Goal: Check status: Check status

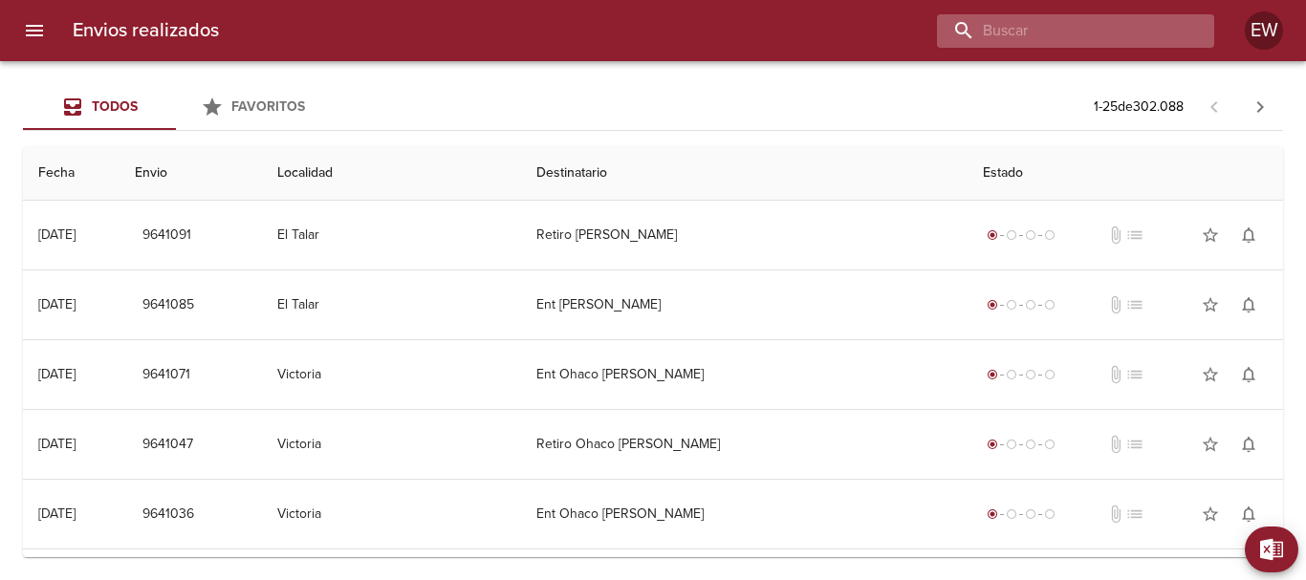
paste input "[PERSON_NAME]"
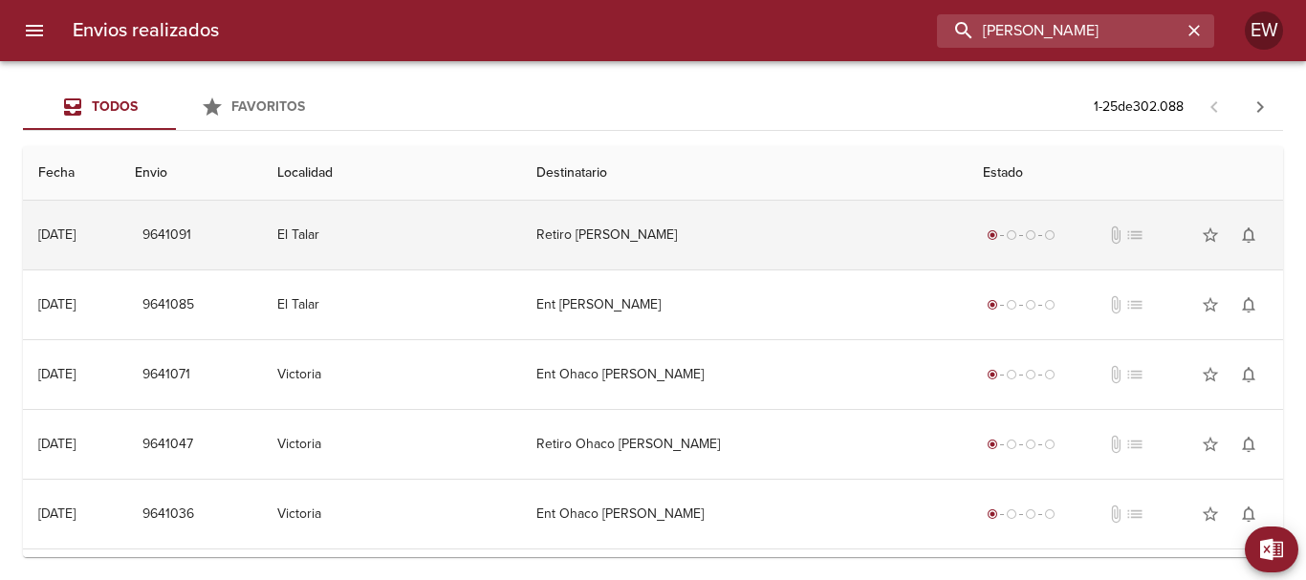
type input "[PERSON_NAME]"
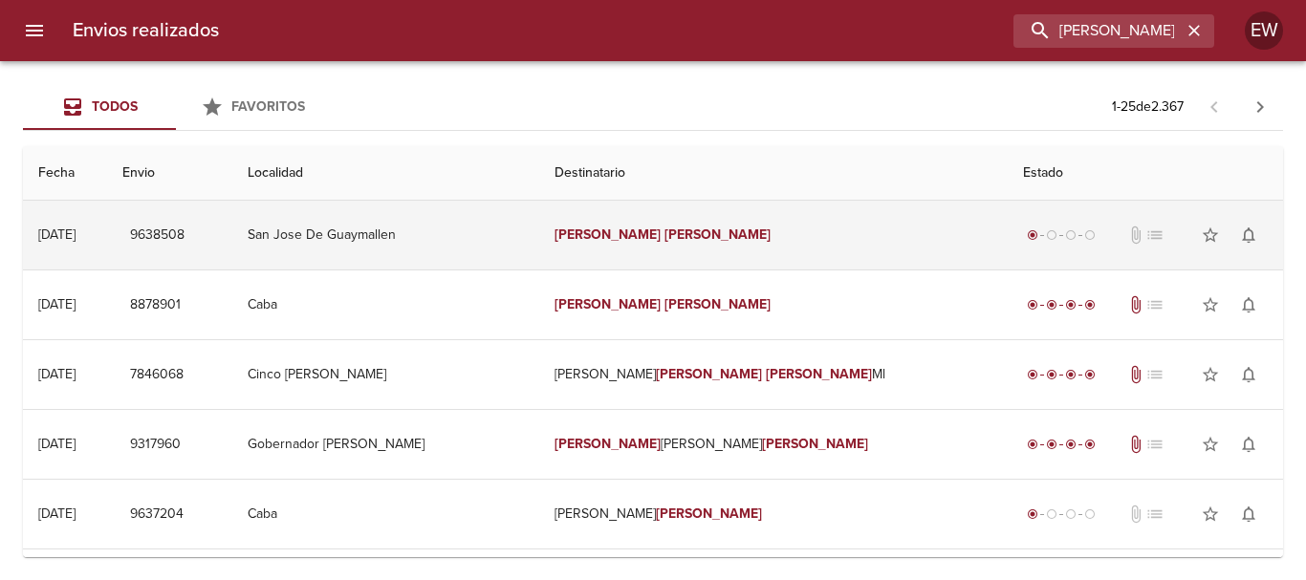
click at [752, 239] on td "[PERSON_NAME]" at bounding box center [773, 235] width 468 height 69
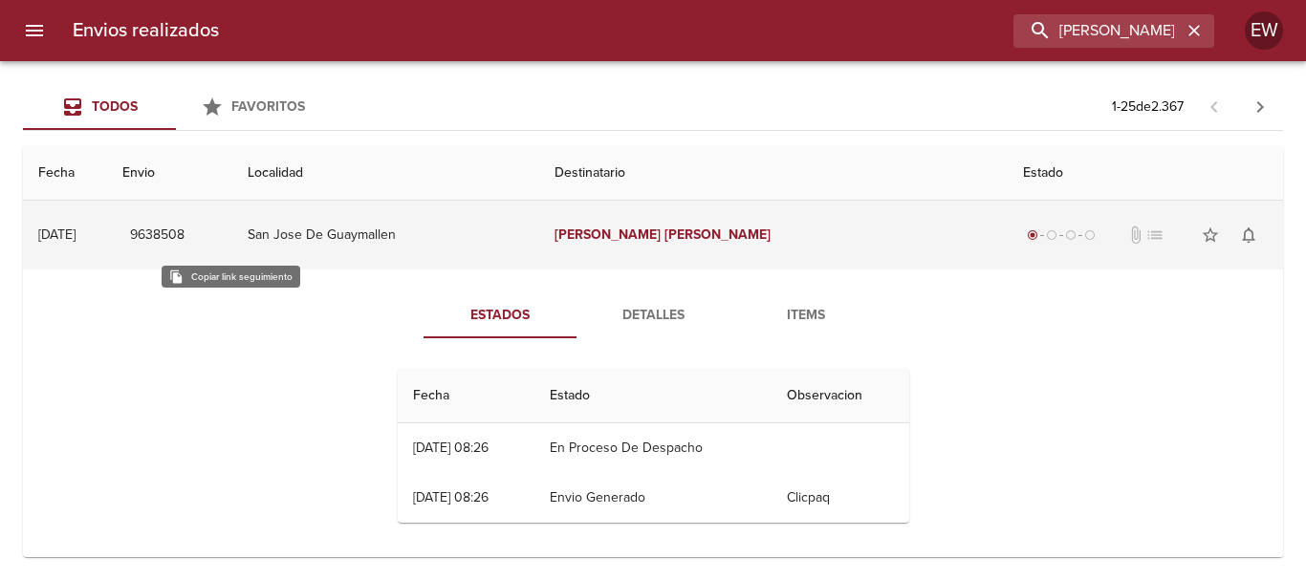
click at [184, 236] on span "9638508" at bounding box center [157, 236] width 54 height 24
click at [184, 234] on span "9638508" at bounding box center [157, 236] width 54 height 24
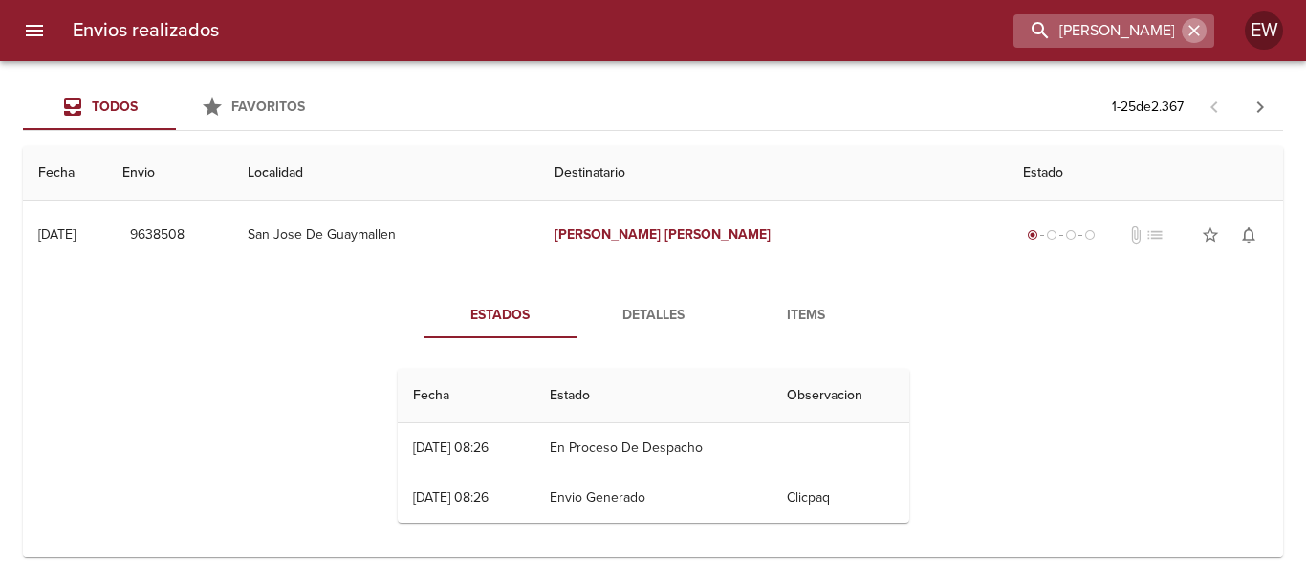
click at [1187, 33] on icon "button" at bounding box center [1193, 30] width 19 height 19
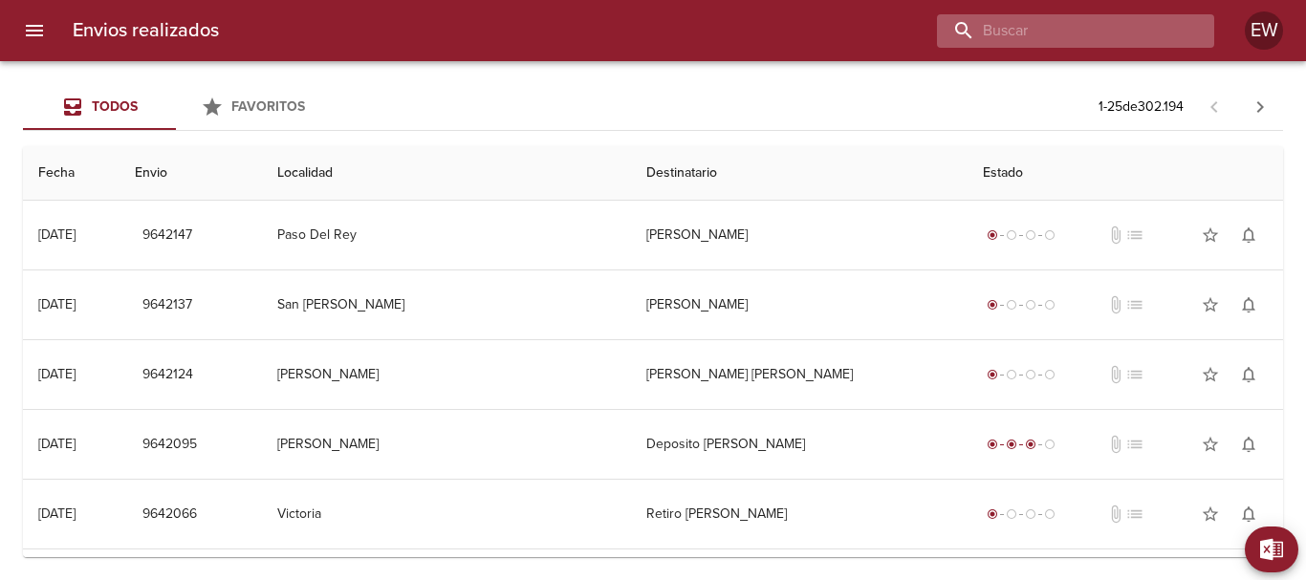
paste input "[PERSON_NAME]"
click at [1124, 29] on input "[PERSON_NAME]" at bounding box center [1059, 30] width 245 height 33
type input "[PERSON_NAME]"
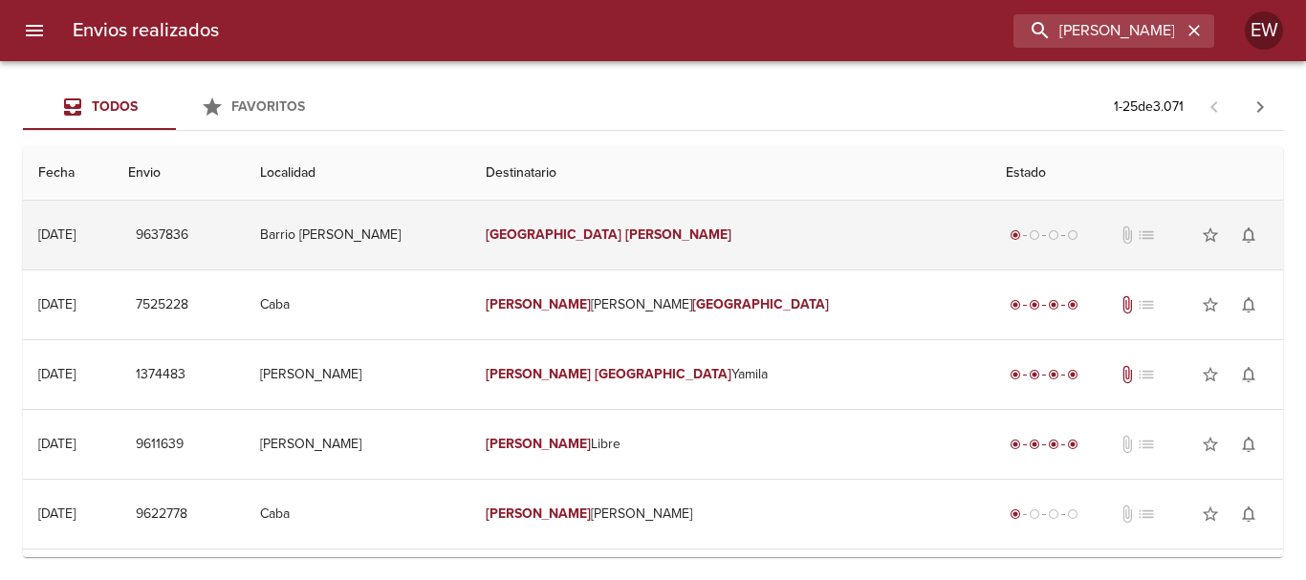
click at [685, 231] on em "[PERSON_NAME]" at bounding box center [678, 235] width 106 height 16
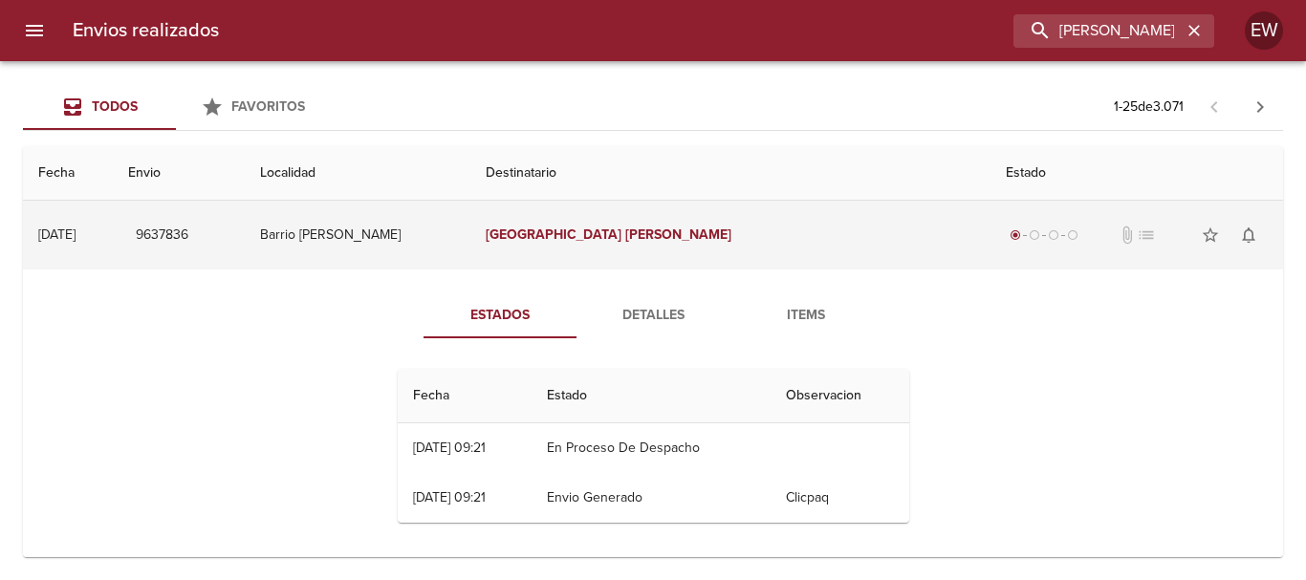
click at [188, 235] on span "9637836" at bounding box center [162, 236] width 53 height 24
